Goal: Task Accomplishment & Management: Manage account settings

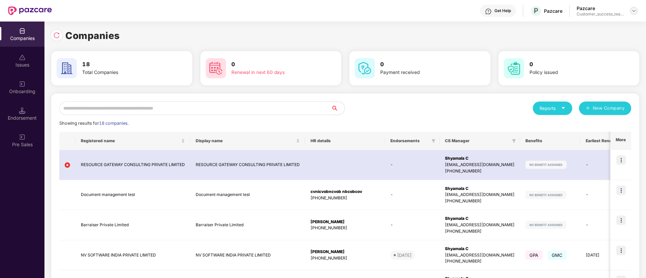
click at [634, 14] on div at bounding box center [633, 11] width 8 height 8
click at [619, 41] on div "Switch Partner" at bounding box center [603, 39] width 88 height 13
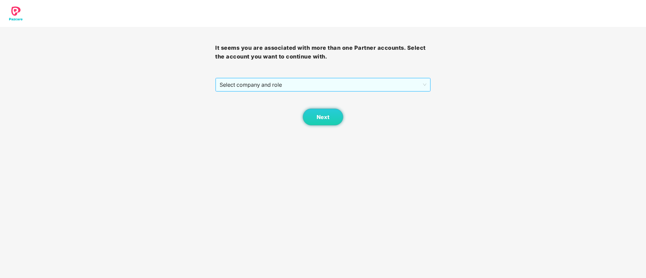
click at [345, 84] on span "Select company and role" at bounding box center [322, 84] width 206 height 13
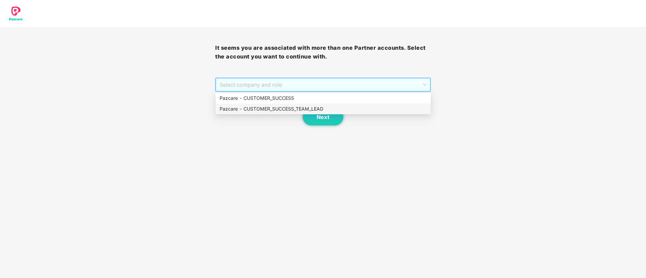
click at [278, 110] on div "Pazcare - CUSTOMER_SUCCESS_TEAM_LEAD" at bounding box center [322, 108] width 207 height 7
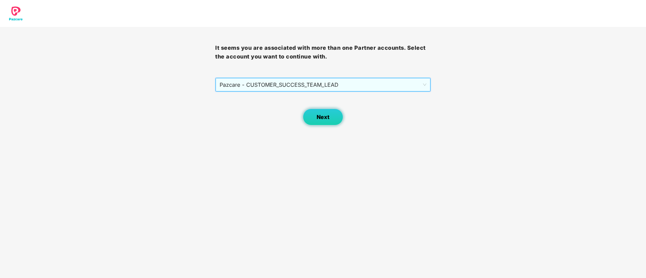
click at [318, 114] on span "Next" at bounding box center [322, 117] width 13 height 6
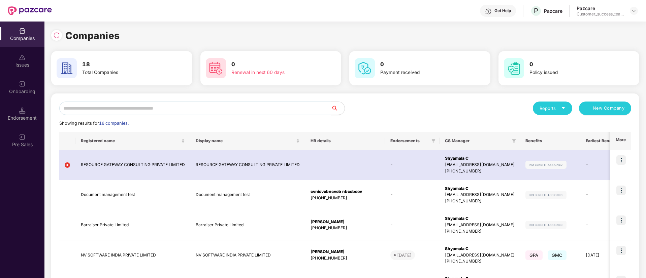
click at [275, 108] on input "text" at bounding box center [195, 108] width 272 height 13
click at [59, 37] on img at bounding box center [56, 35] width 7 height 7
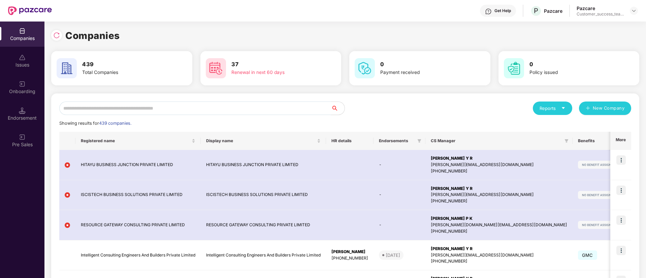
click at [156, 110] on input "text" at bounding box center [195, 108] width 272 height 13
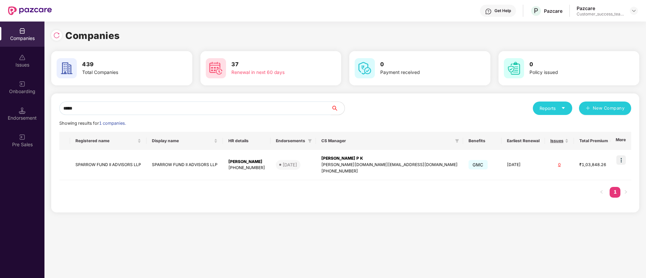
type input "******"
click at [223, 169] on td "SPARROW FUND II ADVISORS LLP" at bounding box center [184, 165] width 76 height 30
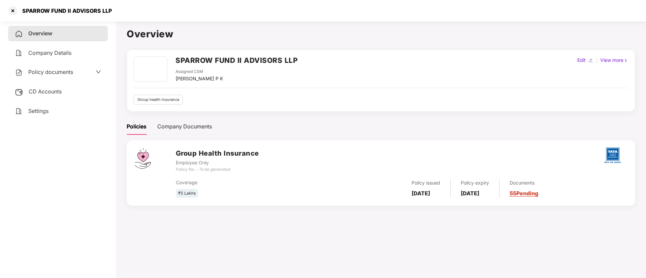
click at [71, 74] on span "Policy documents" at bounding box center [50, 72] width 45 height 7
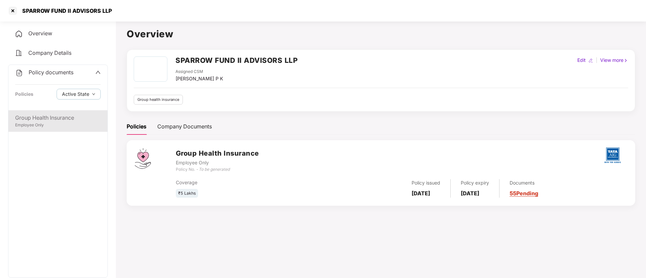
click at [71, 122] on div "Employee Only" at bounding box center [57, 125] width 85 height 6
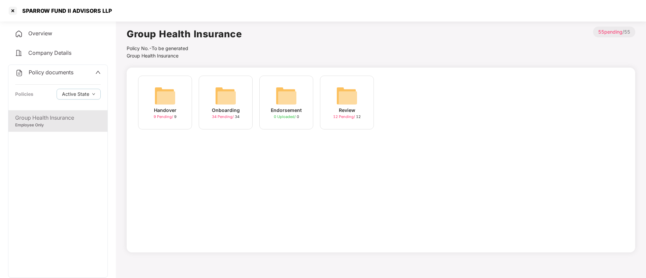
click at [219, 114] on div "34 Pending / 34" at bounding box center [226, 117] width 28 height 6
click at [169, 120] on div "9 Pending / 9" at bounding box center [164, 117] width 23 height 6
